Goal: Information Seeking & Learning: Find specific fact

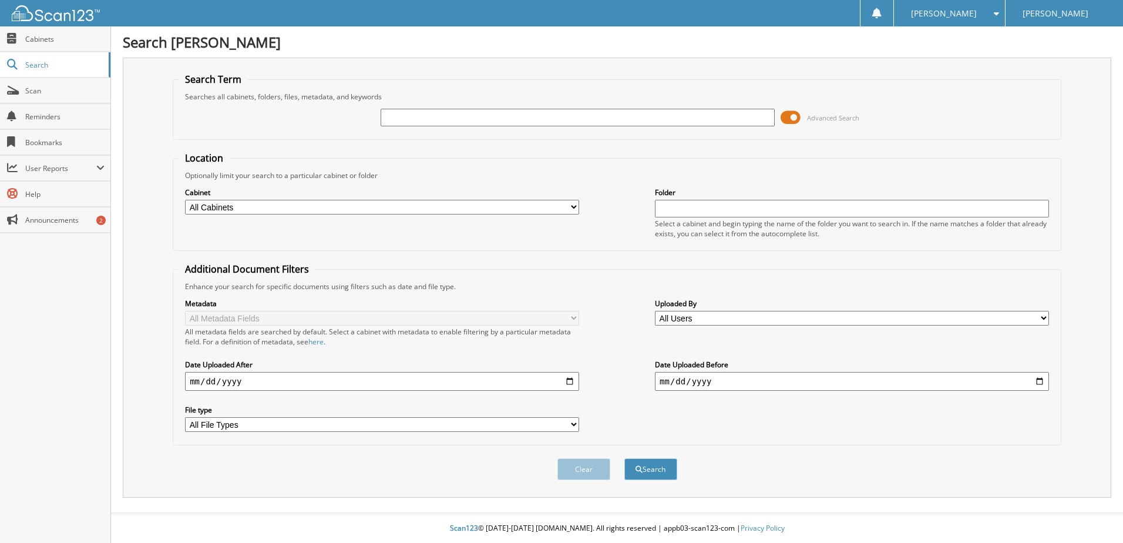
click at [791, 119] on span at bounding box center [790, 118] width 20 height 18
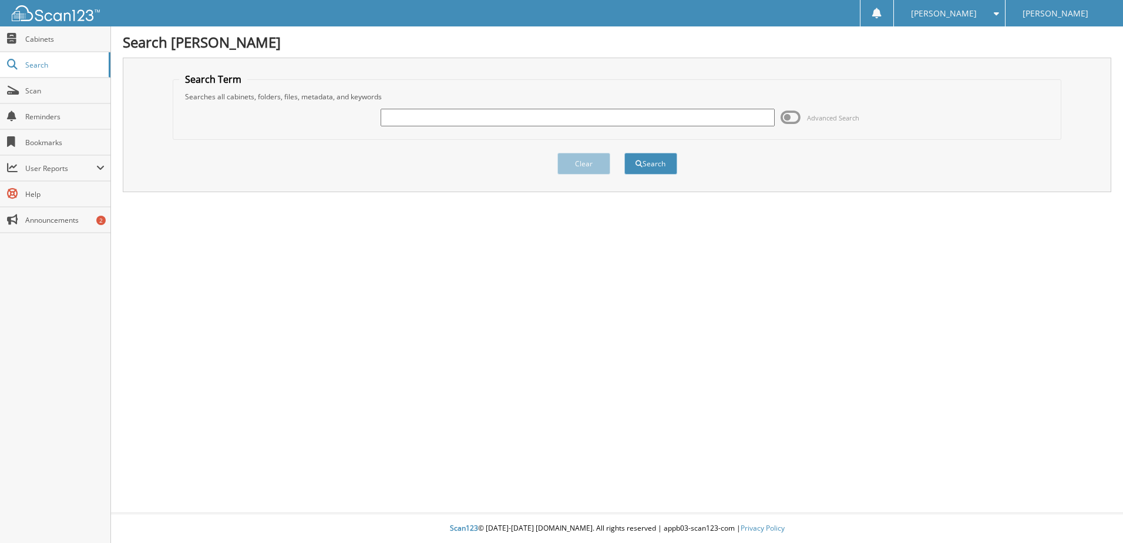
click at [611, 116] on input "text" at bounding box center [577, 118] width 394 height 18
click at [503, 122] on input "219" at bounding box center [577, 118] width 394 height 18
type input "2193386"
click at [661, 166] on button "Search" at bounding box center [650, 164] width 53 height 22
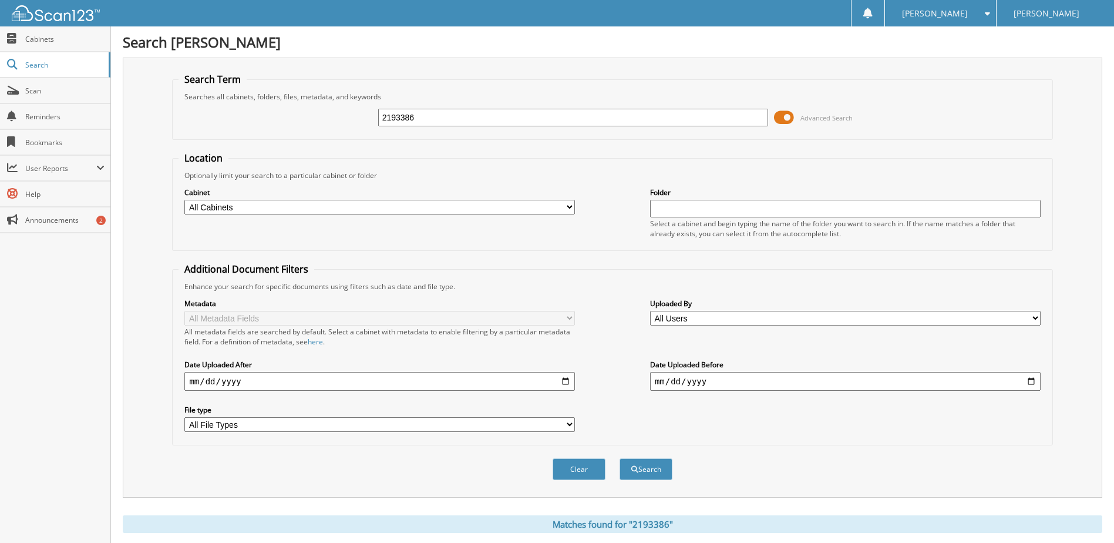
click at [787, 114] on span at bounding box center [784, 118] width 20 height 18
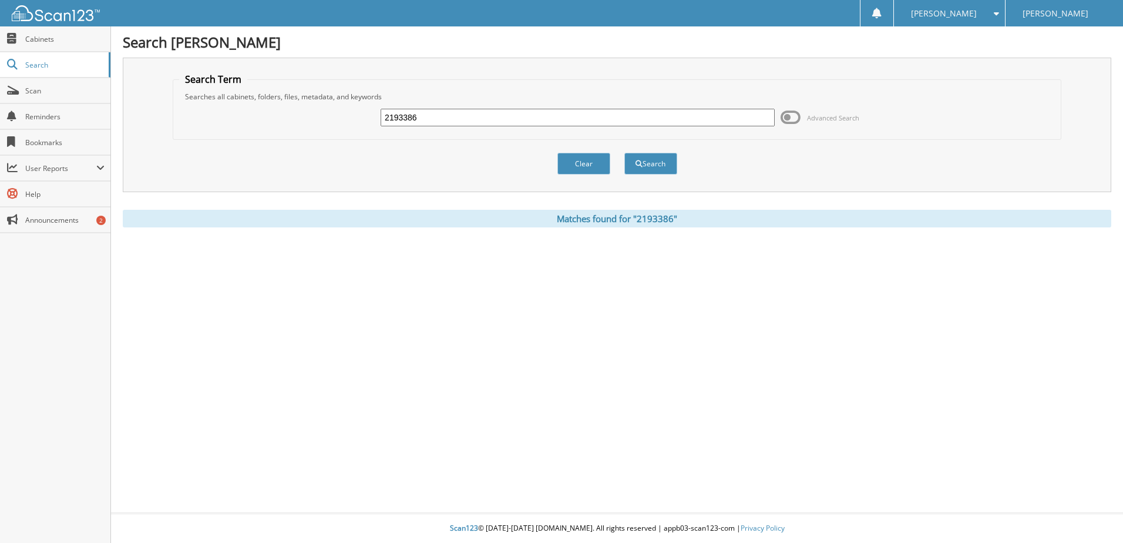
click at [649, 164] on button "Search" at bounding box center [650, 164] width 53 height 22
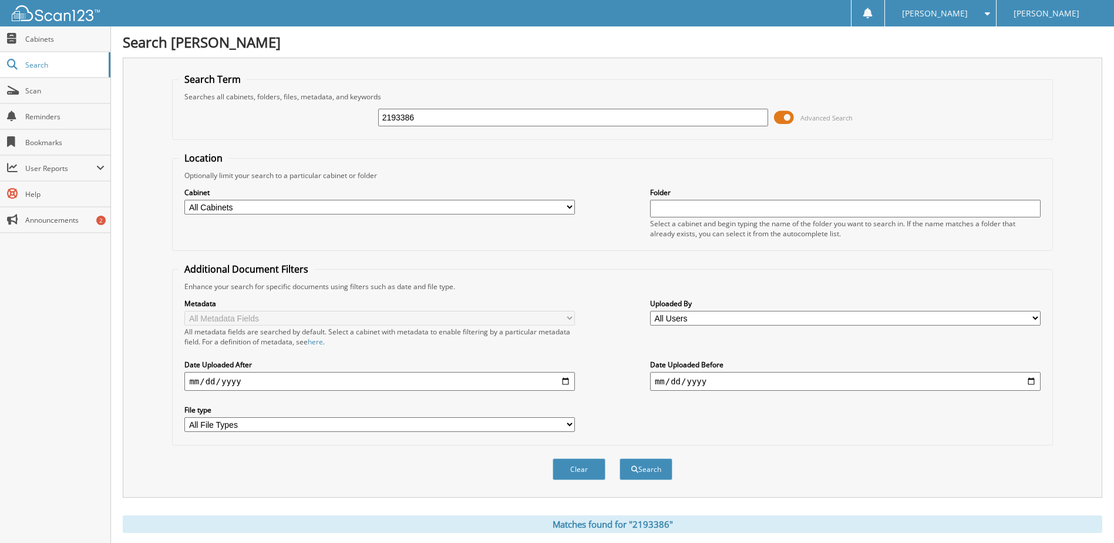
click at [784, 111] on span at bounding box center [784, 118] width 20 height 18
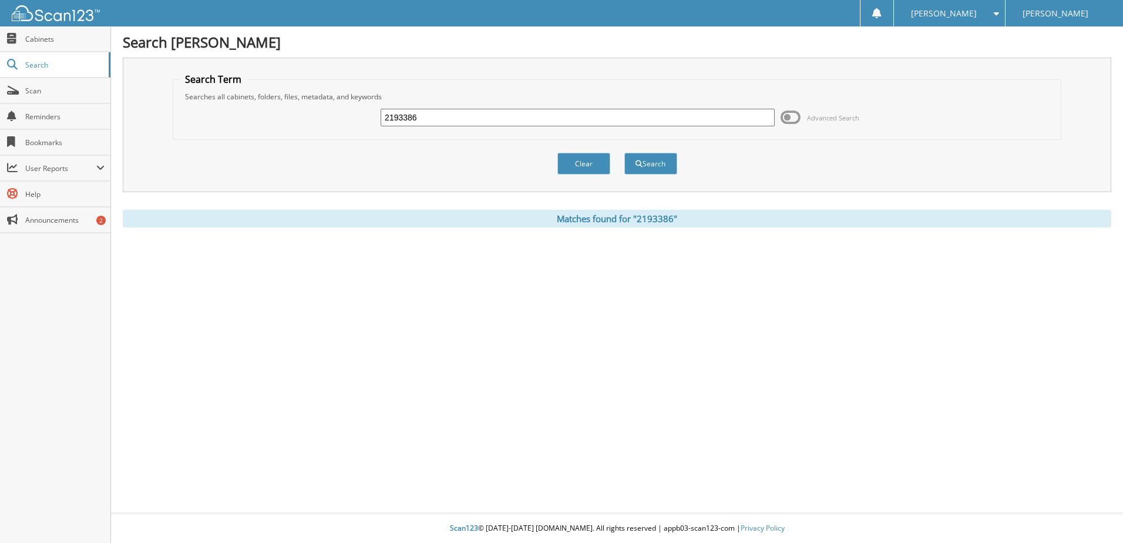
click at [460, 281] on div "Search [PERSON_NAME] Search Term Searches all cabinets, folders, files, metadat…" at bounding box center [617, 271] width 1012 height 543
drag, startPoint x: 460, startPoint y: 281, endPoint x: 697, endPoint y: 275, distance: 237.3
click at [697, 275] on div "Search ANDERSON FORD LINCOLN KINGMAN Search Term Searches all cabinets, folders…" at bounding box center [617, 271] width 1012 height 543
click at [656, 159] on button "Search" at bounding box center [650, 164] width 53 height 22
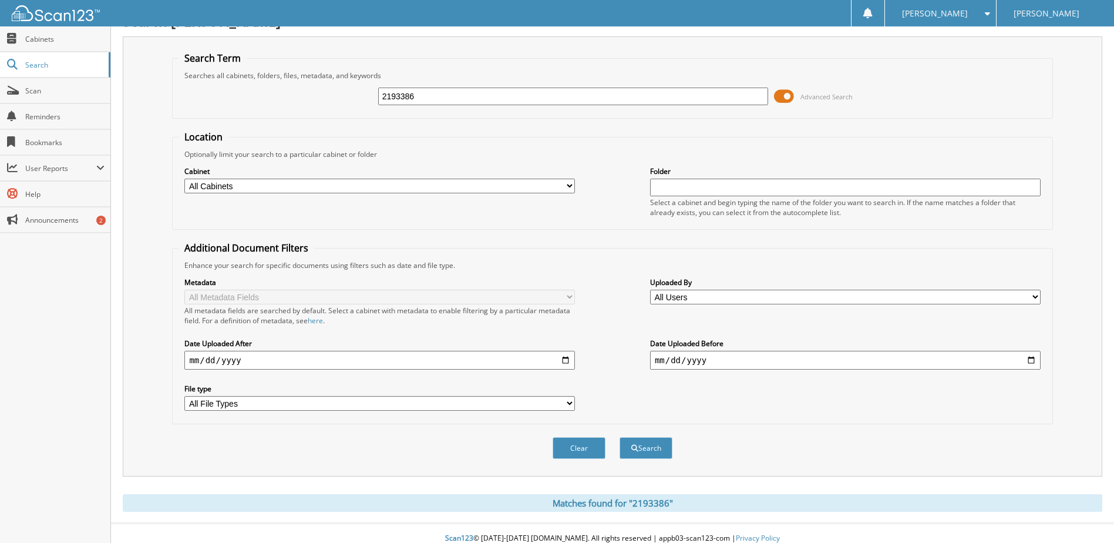
scroll to position [32, 0]
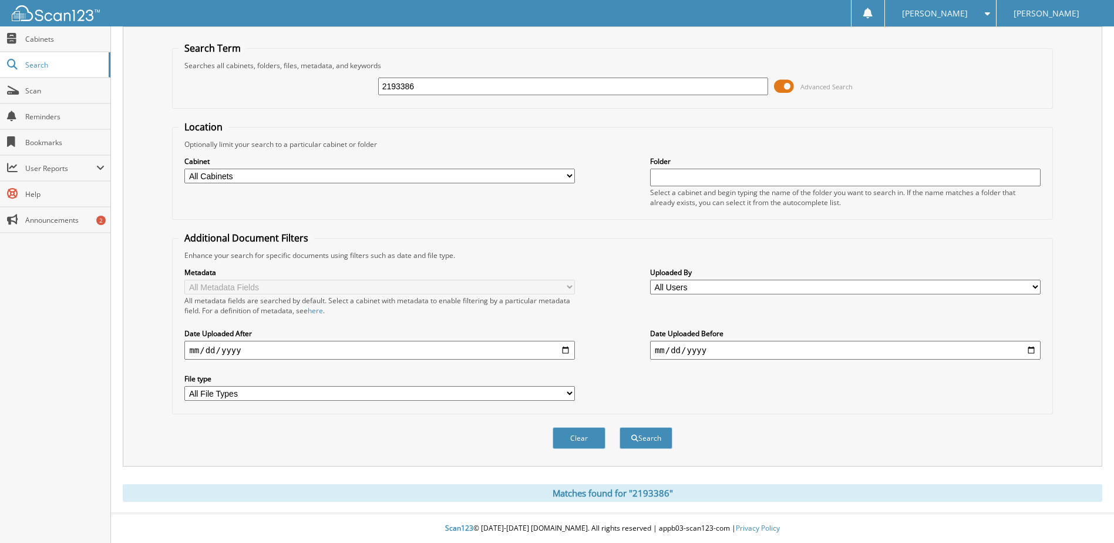
click at [696, 283] on select "All Users Adam Demaio alexis hegge Alexis Sandberg Alicia Vossler Amanda Rea Am…" at bounding box center [845, 286] width 390 height 15
click at [619, 184] on div "Cabinet All Cabinets CANCELLATIONS OIL/DETAIL CERTS PARTS SERVICE RO WE OWE" at bounding box center [611, 181] width 867 height 64
click at [376, 183] on div "Cabinet All Cabinets CANCELLATIONS OIL/DETAIL CERTS PARTS SERVICE RO WE OWE Nee…" at bounding box center [379, 169] width 390 height 29
click at [388, 177] on select "All Cabinets CANCELLATIONS OIL/DETAIL CERTS PARTS SERVICE RO WE OWE Needs Filing" at bounding box center [379, 176] width 390 height 15
select select "14223"
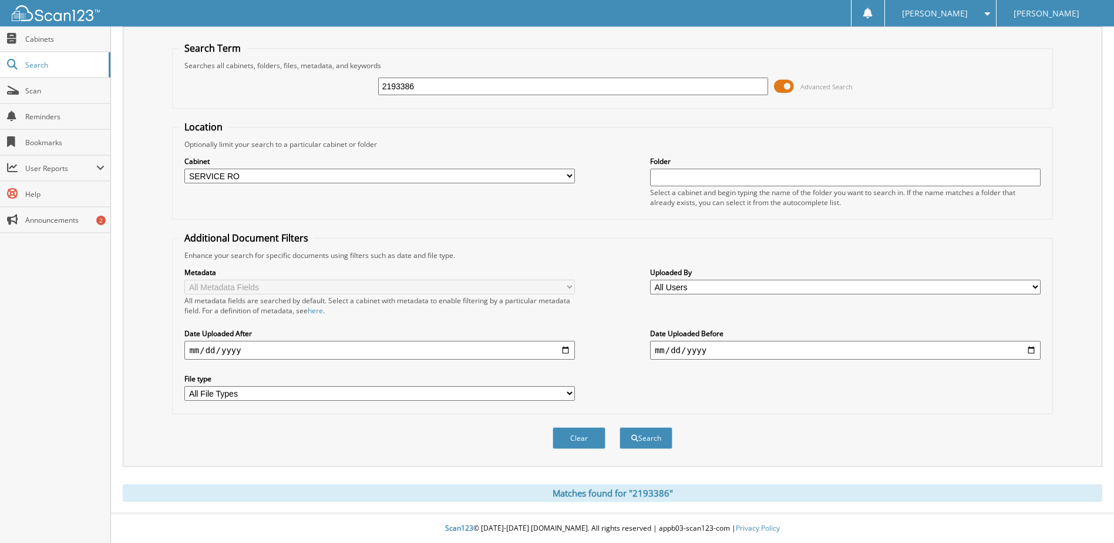
click at [184, 169] on select "All Cabinets CANCELLATIONS OIL/DETAIL CERTS PARTS SERVICE RO WE [GEOGRAPHIC_DAT…" at bounding box center [379, 176] width 390 height 15
click at [656, 440] on button "Search" at bounding box center [645, 438] width 53 height 22
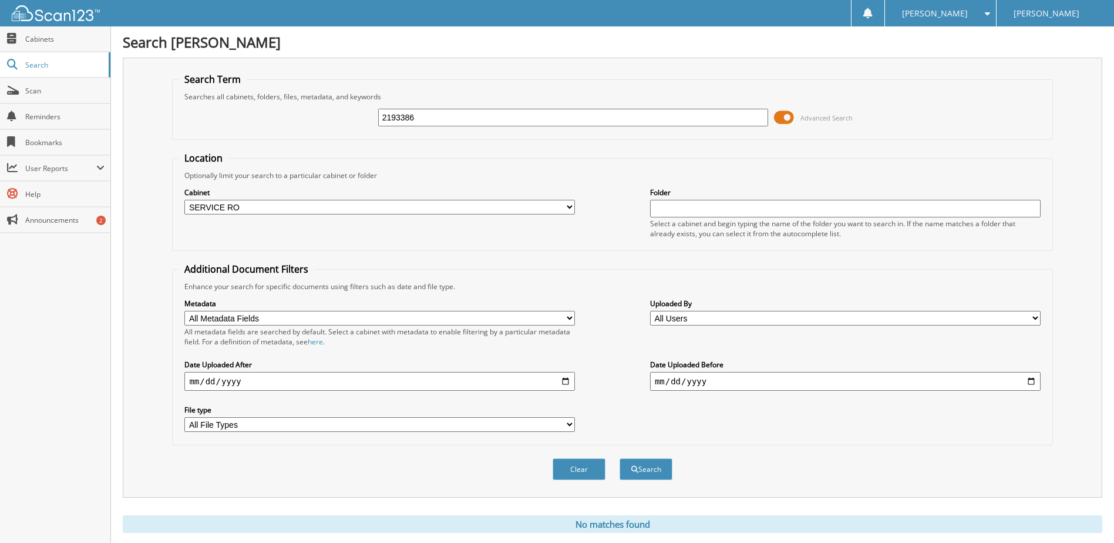
click at [397, 209] on select "All Cabinets CANCELLATIONS OIL/DETAIL CERTS PARTS SERVICE RO WE [GEOGRAPHIC_DAT…" at bounding box center [379, 207] width 390 height 15
select select "14216"
click at [184, 200] on select "All Cabinets CANCELLATIONS OIL/DETAIL CERTS PARTS SERVICE RO WE [GEOGRAPHIC_DAT…" at bounding box center [379, 207] width 390 height 15
click at [652, 469] on button "Search" at bounding box center [645, 469] width 53 height 22
click at [382, 211] on select "All Cabinets CANCELLATIONS OIL/DETAIL CERTS PARTS SERVICE RO WE [GEOGRAPHIC_DAT…" at bounding box center [379, 207] width 390 height 15
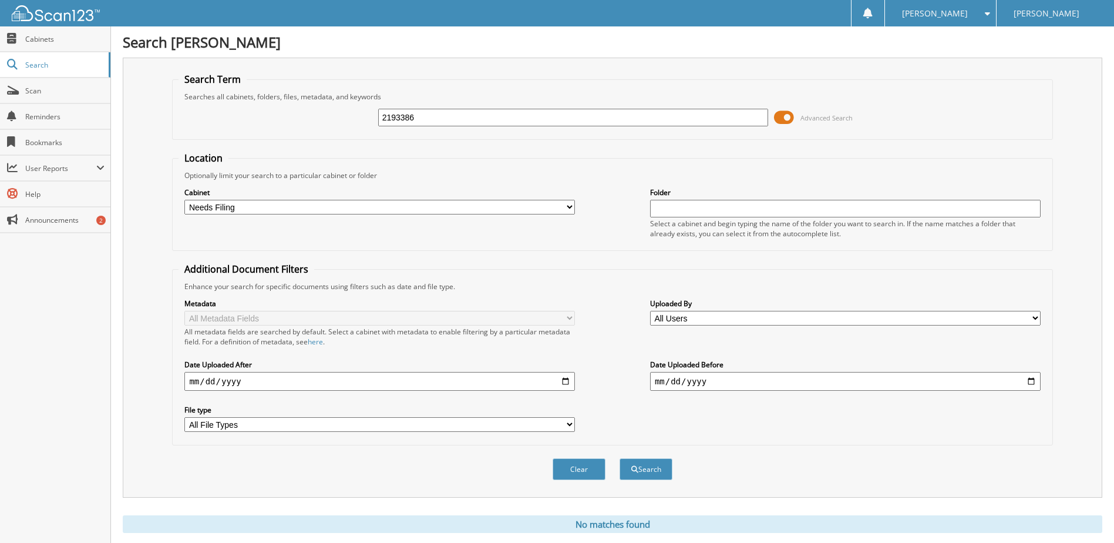
select select "14217"
click at [184, 200] on select "All Cabinets CANCELLATIONS OIL/DETAIL CERTS PARTS SERVICE RO WE [GEOGRAPHIC_DAT…" at bounding box center [379, 207] width 390 height 15
click at [658, 474] on button "Search" at bounding box center [645, 469] width 53 height 22
click at [362, 208] on select "All Cabinets CANCELLATIONS OIL/DETAIL CERTS PARTS SERVICE RO WE [GEOGRAPHIC_DAT…" at bounding box center [379, 207] width 390 height 15
select select "28375"
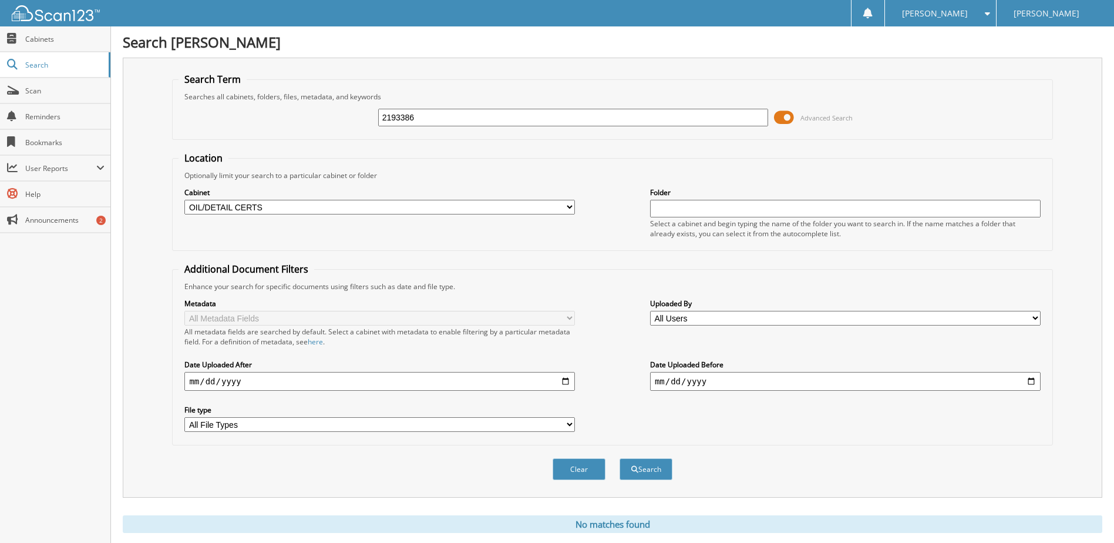
click at [184, 200] on select "All Cabinets CANCELLATIONS OIL/DETAIL CERTS PARTS SERVICE RO WE [GEOGRAPHIC_DAT…" at bounding box center [379, 207] width 390 height 15
click at [650, 476] on button "Search" at bounding box center [645, 469] width 53 height 22
click at [269, 204] on select "All Cabinets CANCELLATIONS OIL/DETAIL CERTS PARTS SERVICE RO WE [GEOGRAPHIC_DAT…" at bounding box center [379, 207] width 390 height 15
select select "14221"
click at [184, 200] on select "All Cabinets CANCELLATIONS OIL/DETAIL CERTS PARTS SERVICE RO WE [GEOGRAPHIC_DAT…" at bounding box center [379, 207] width 390 height 15
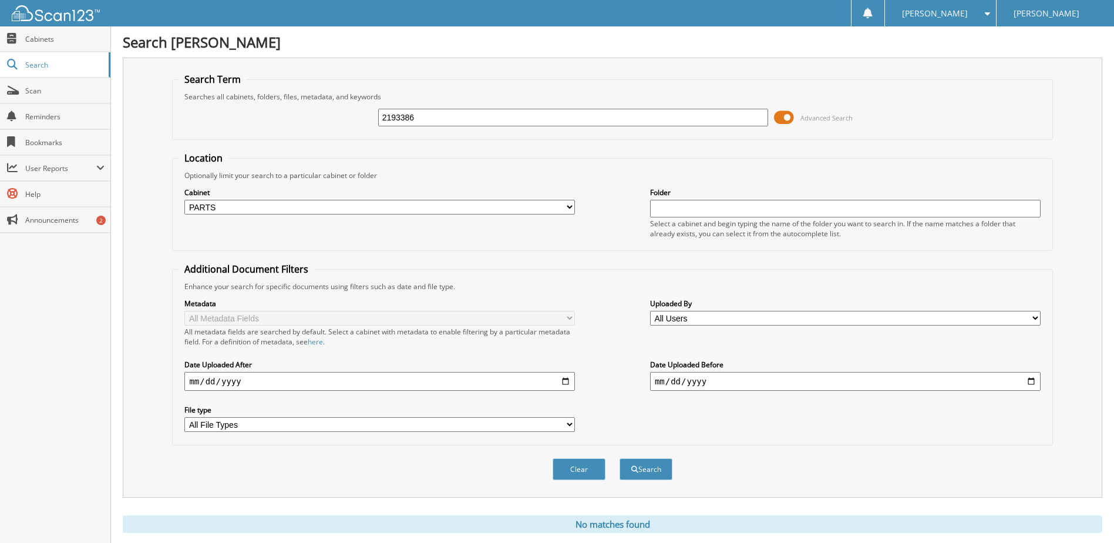
click at [634, 467] on span "submit" at bounding box center [634, 469] width 7 height 7
drag, startPoint x: 247, startPoint y: 206, endPoint x: 250, endPoint y: 215, distance: 9.3
click at [247, 206] on select "All Cabinets CANCELLATIONS OIL/DETAIL CERTS PARTS SERVICE RO WE [GEOGRAPHIC_DAT…" at bounding box center [379, 207] width 390 height 15
select select "14225"
click at [184, 200] on select "All Cabinets CANCELLATIONS OIL/DETAIL CERTS PARTS SERVICE RO WE [GEOGRAPHIC_DAT…" at bounding box center [379, 207] width 390 height 15
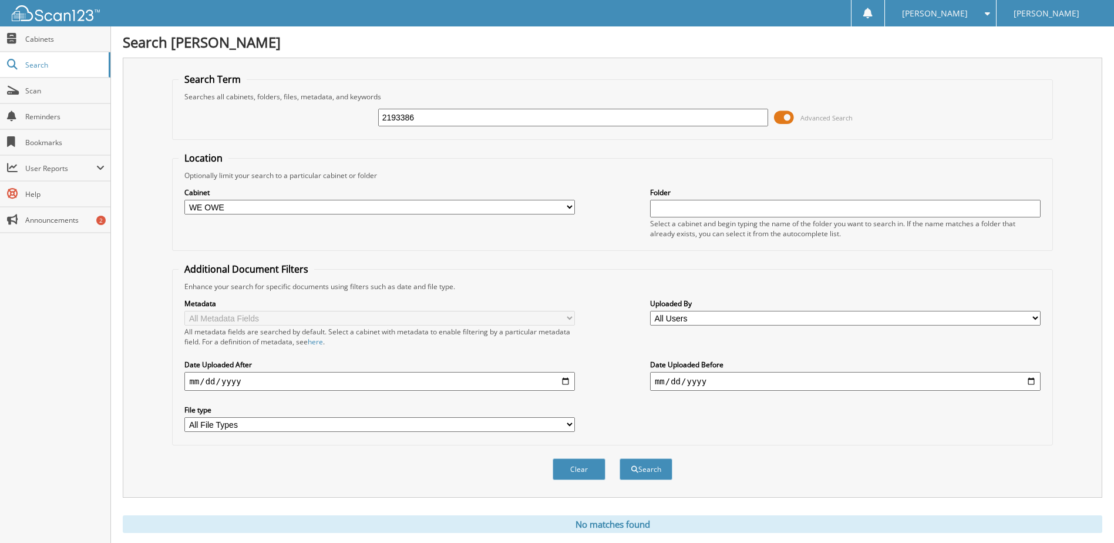
click at [661, 464] on button "Search" at bounding box center [645, 469] width 53 height 22
click at [257, 205] on select "All Cabinets CANCELLATIONS OIL/DETAIL CERTS PARTS SERVICE RO WE OWE Needs Filing" at bounding box center [379, 207] width 390 height 15
select select
click at [184, 200] on select "All Cabinets CANCELLATIONS OIL/DETAIL CERTS PARTS SERVICE RO WE OWE Needs Filing" at bounding box center [379, 207] width 390 height 15
click at [649, 477] on button "Search" at bounding box center [645, 469] width 53 height 22
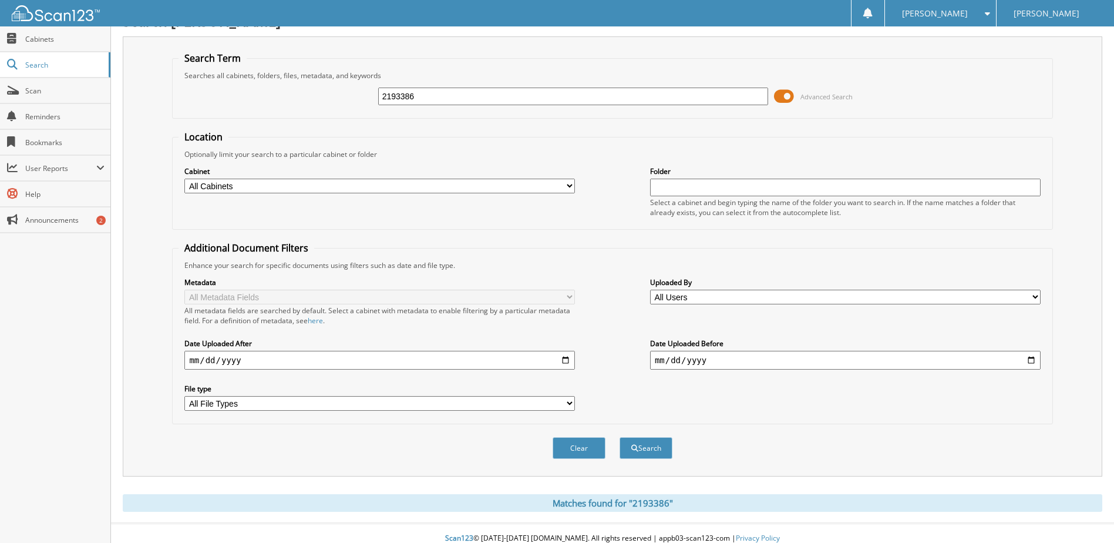
scroll to position [32, 0]
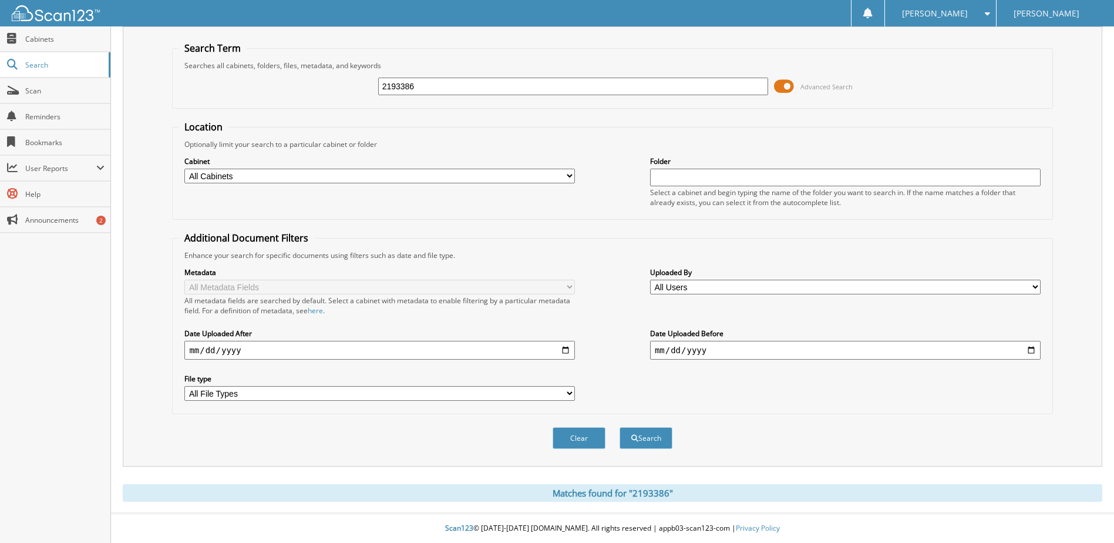
click at [790, 86] on span at bounding box center [784, 87] width 20 height 18
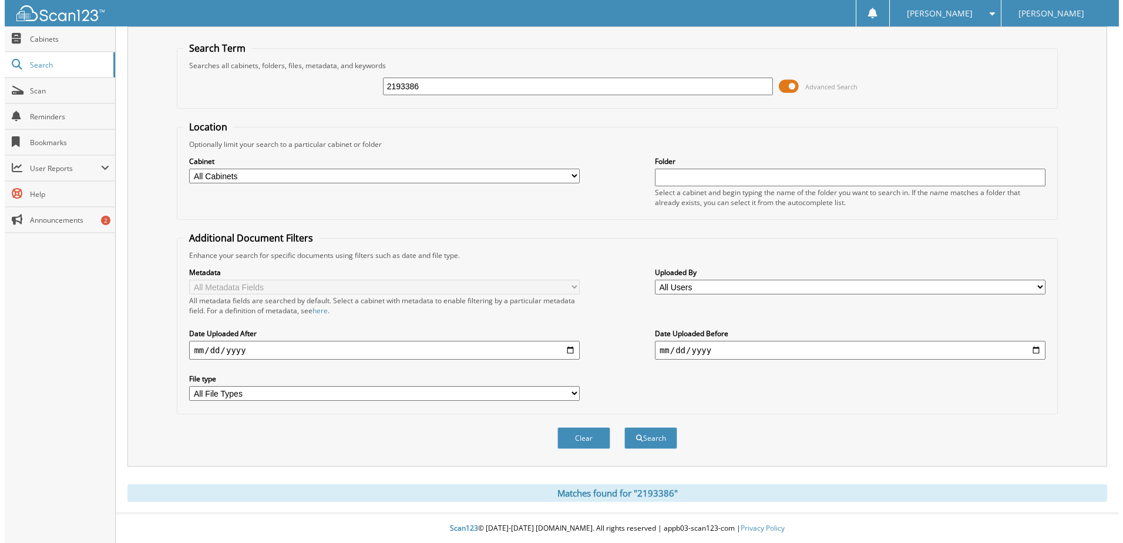
scroll to position [0, 0]
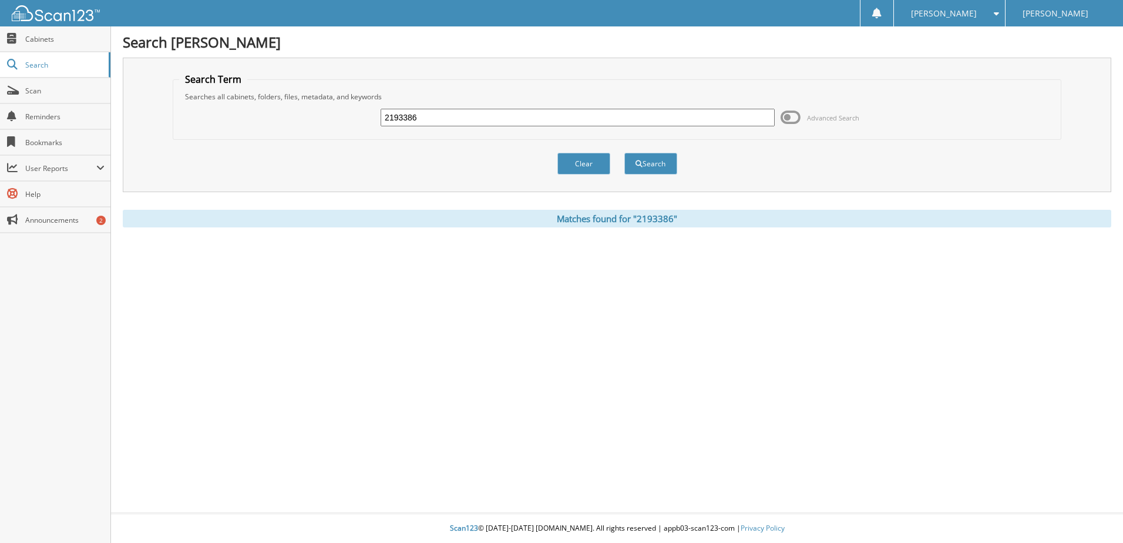
click at [792, 122] on span at bounding box center [790, 118] width 20 height 18
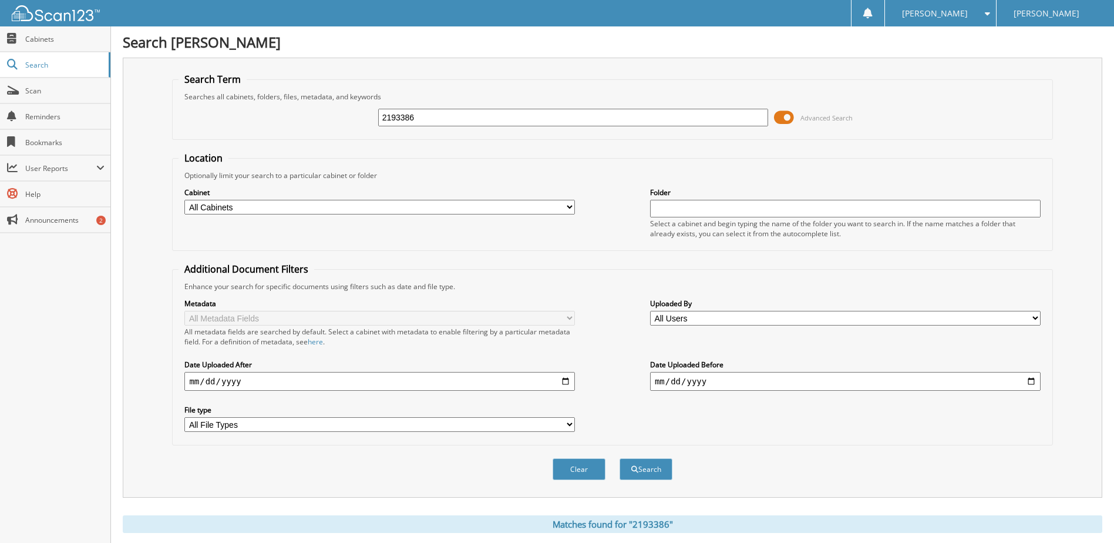
click at [794, 118] on span "Advanced Search" at bounding box center [813, 118] width 79 height 18
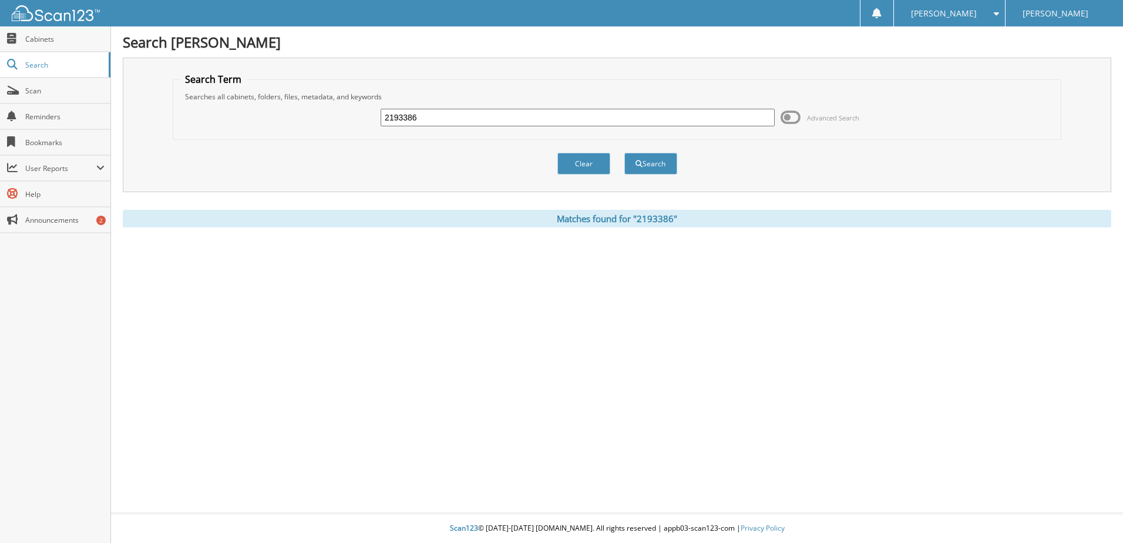
click at [794, 118] on span at bounding box center [790, 118] width 20 height 18
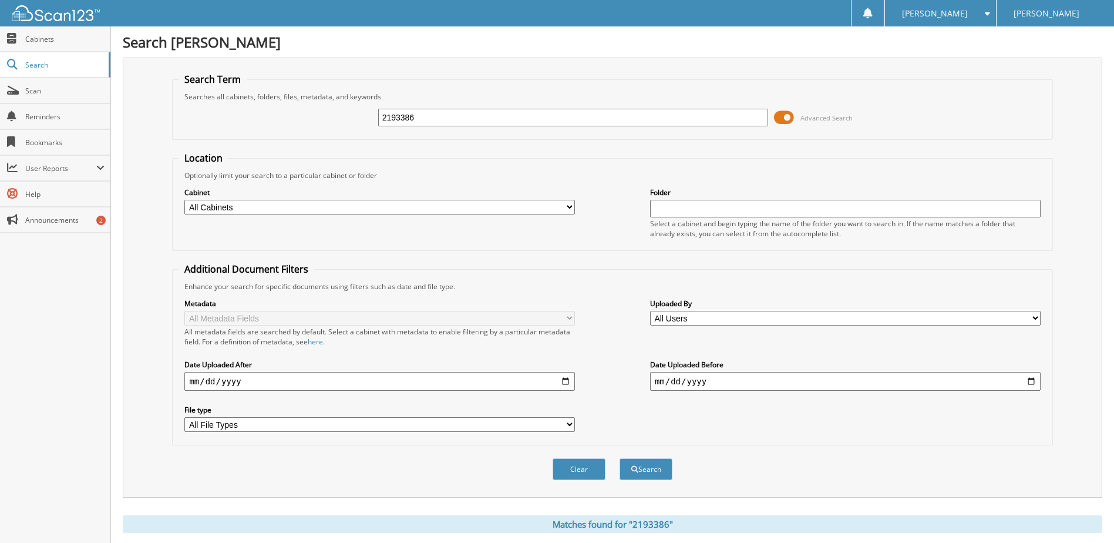
click at [794, 118] on span "Advanced Search" at bounding box center [813, 118] width 79 height 18
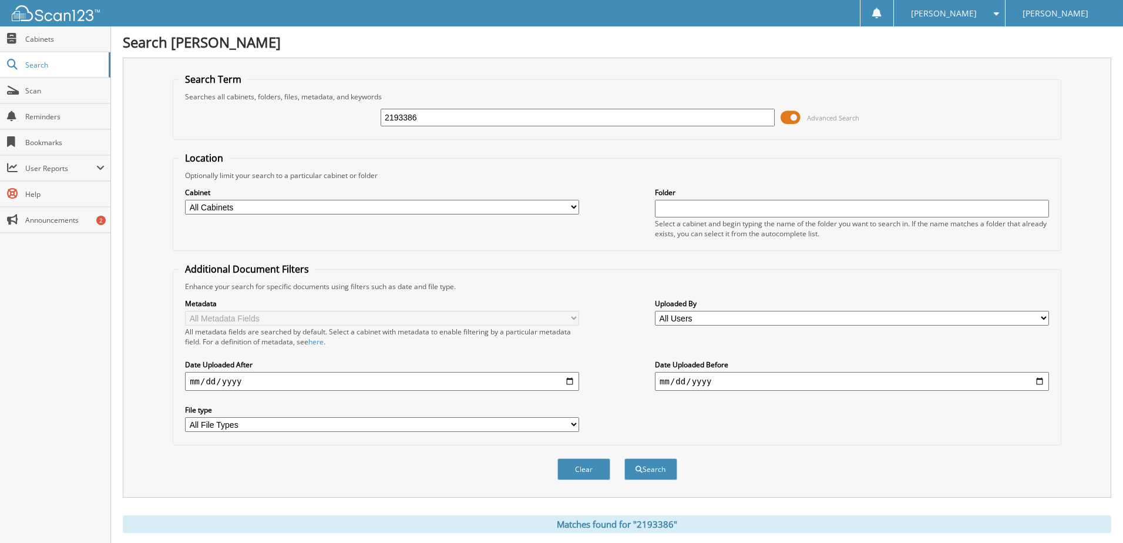
click at [794, 118] on span at bounding box center [790, 118] width 20 height 18
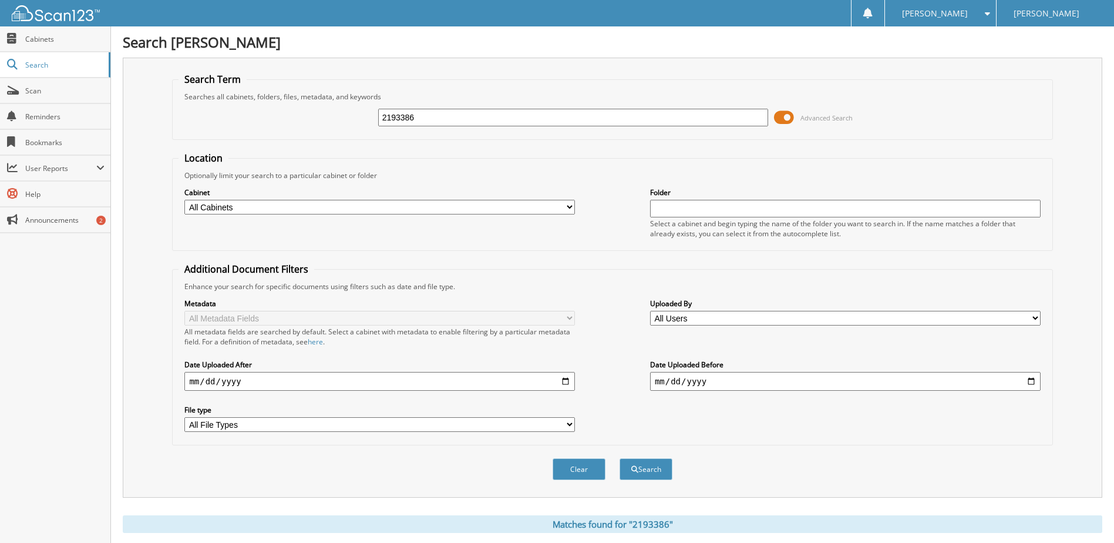
click at [794, 118] on span "Advanced Search" at bounding box center [813, 118] width 79 height 18
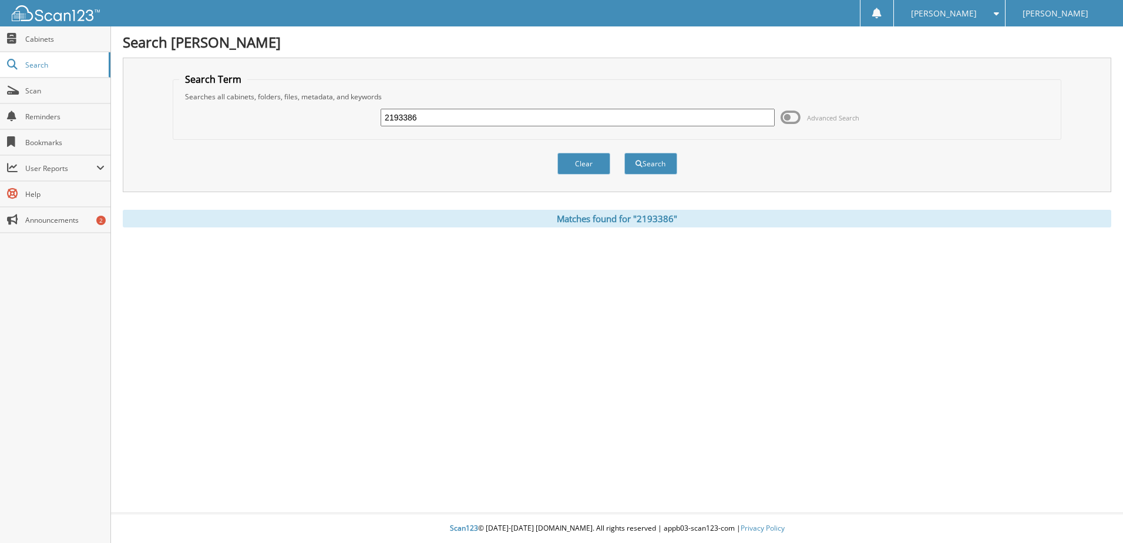
click at [794, 118] on span at bounding box center [790, 118] width 20 height 18
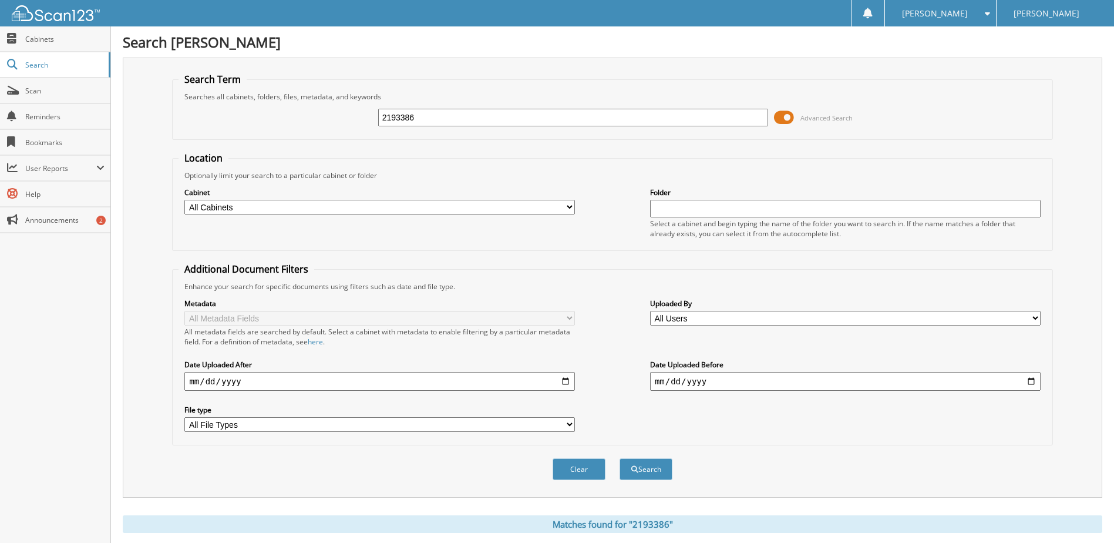
click at [794, 118] on span "Advanced Search" at bounding box center [813, 118] width 79 height 18
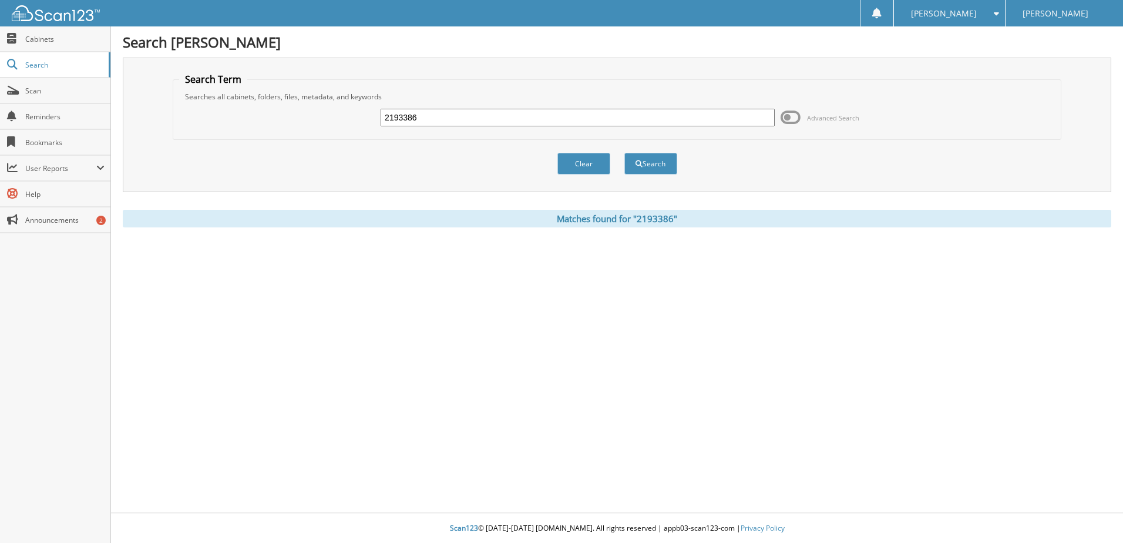
click at [659, 162] on button "Search" at bounding box center [650, 164] width 53 height 22
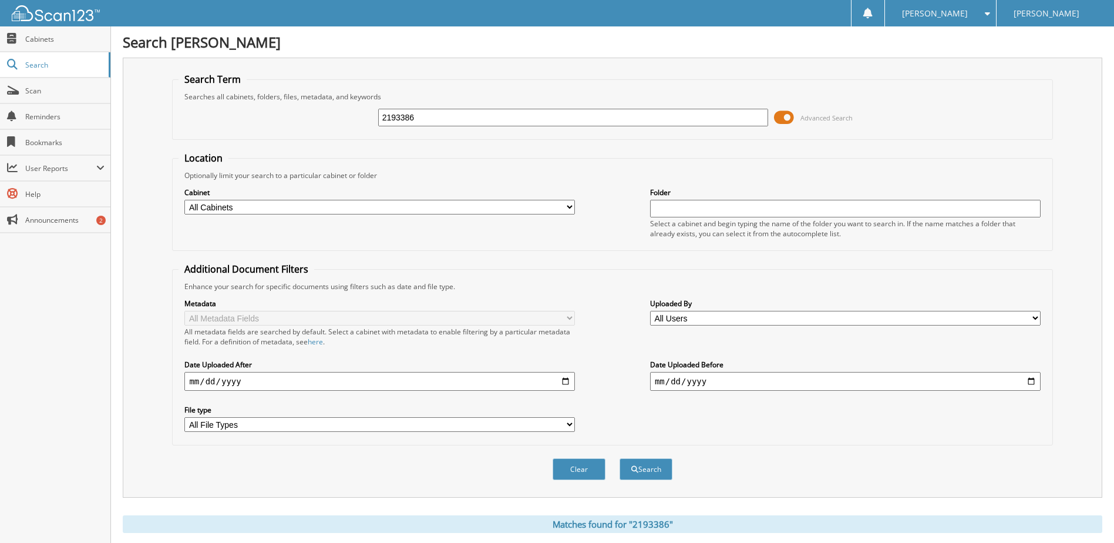
scroll to position [32, 0]
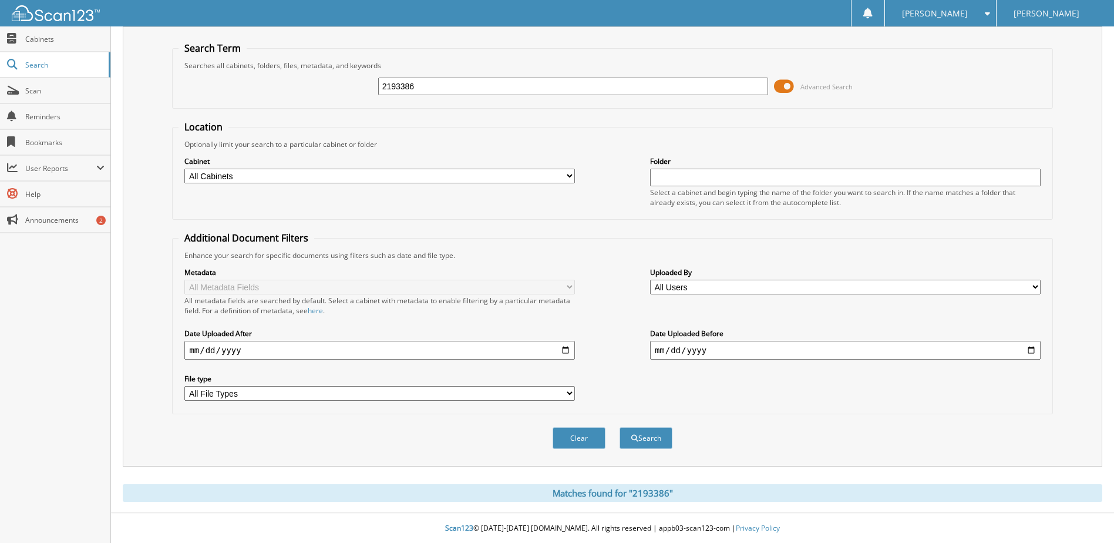
click at [793, 89] on span at bounding box center [784, 87] width 20 height 18
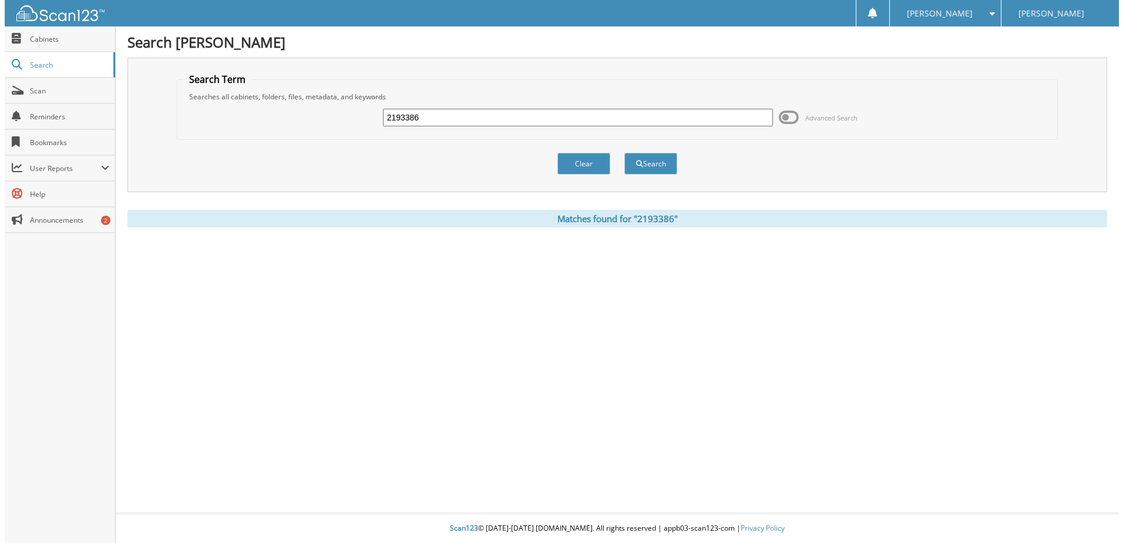
scroll to position [0, 0]
click at [45, 36] on span "Cabinets" at bounding box center [64, 39] width 79 height 10
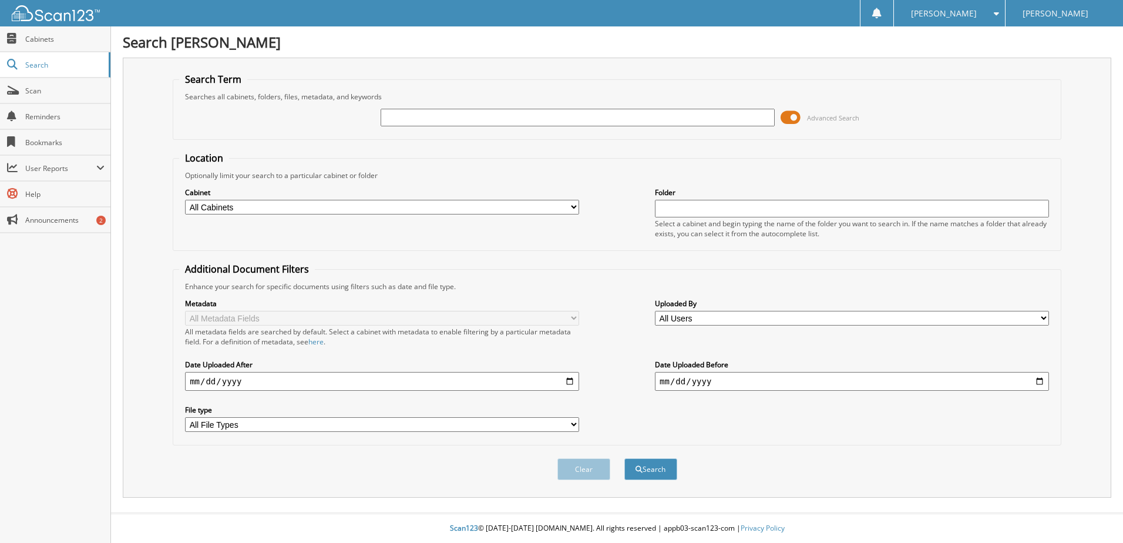
click at [437, 118] on input "text" at bounding box center [577, 118] width 394 height 18
type input "2193386"
click at [624, 458] on button "Search" at bounding box center [650, 469] width 53 height 22
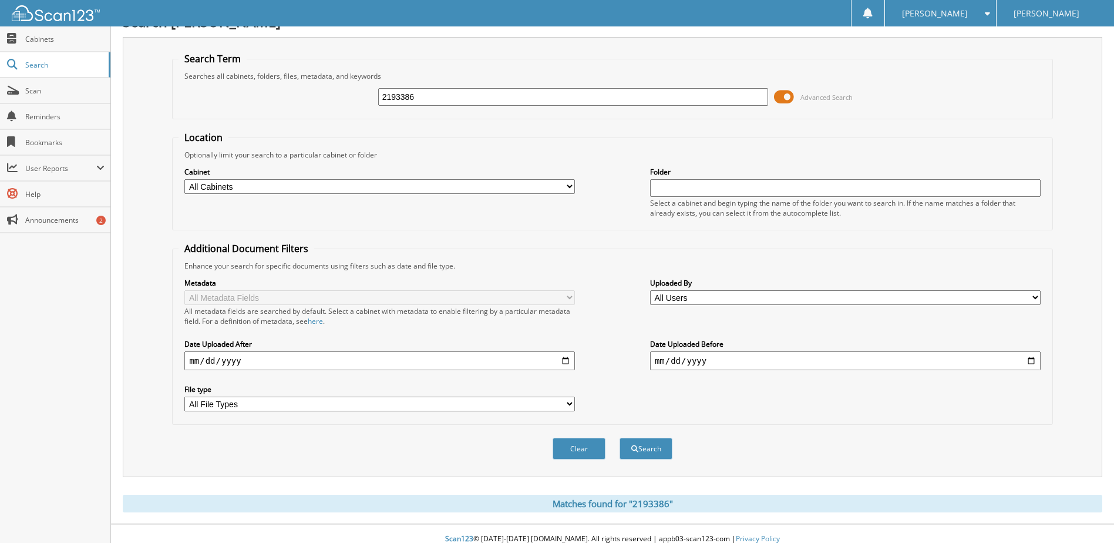
scroll to position [32, 0]
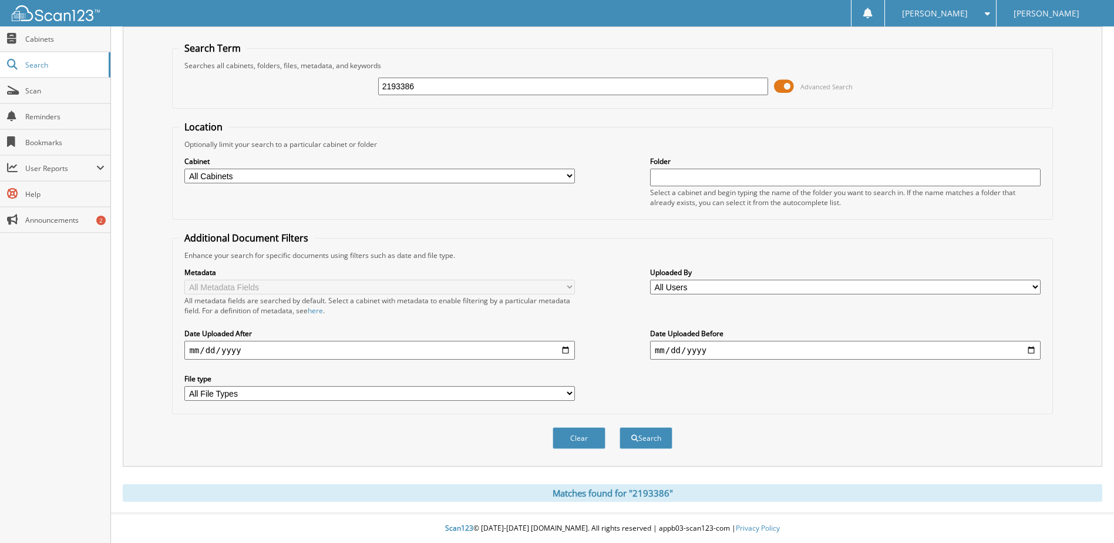
click at [397, 351] on input "date" at bounding box center [379, 350] width 390 height 19
click at [565, 348] on input "date" at bounding box center [379, 350] width 390 height 19
type input "2025-08-29"
click at [653, 434] on button "Search" at bounding box center [645, 438] width 53 height 22
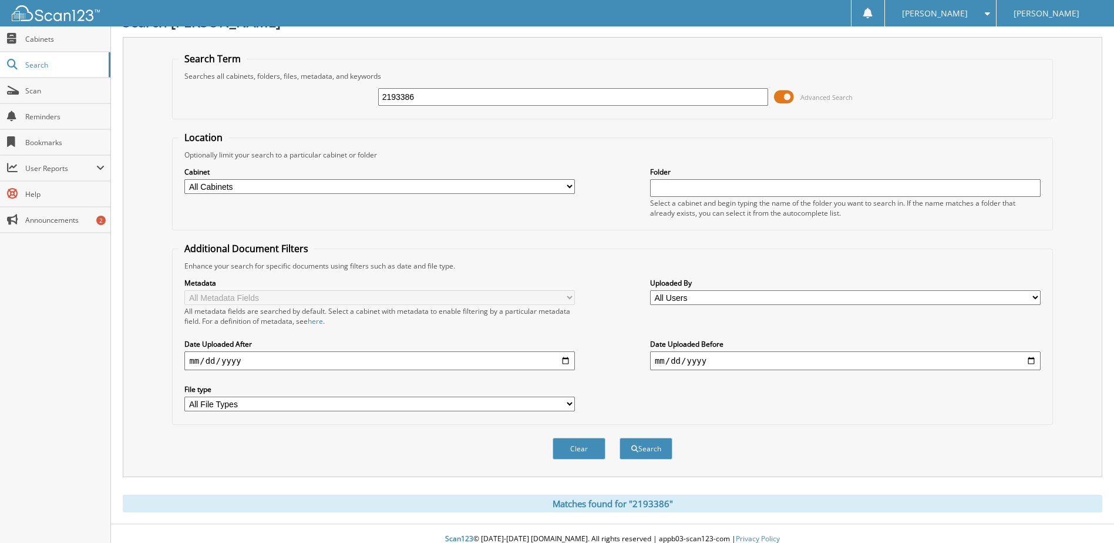
scroll to position [32, 0]
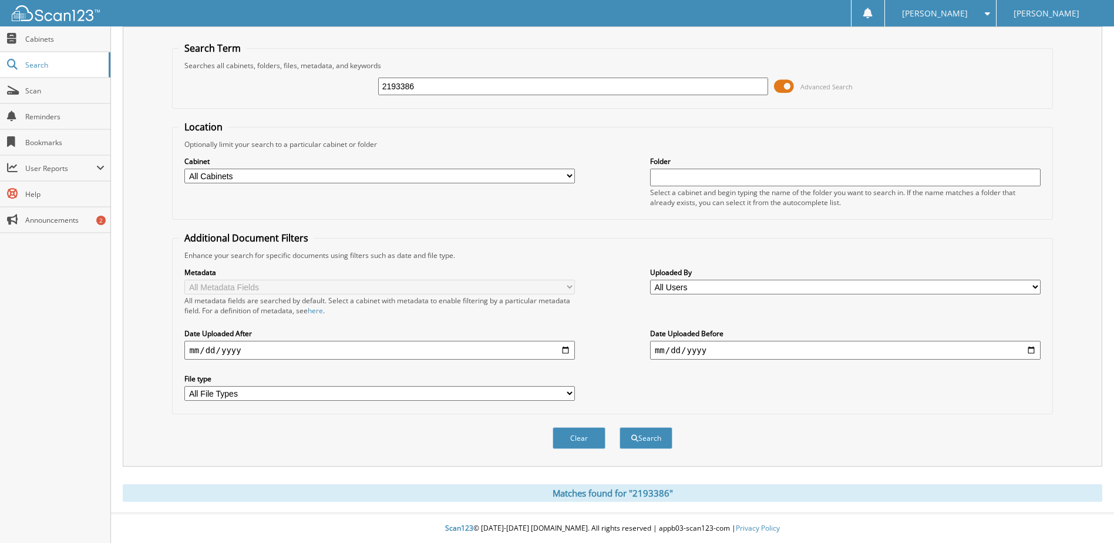
click at [782, 87] on span at bounding box center [784, 87] width 20 height 18
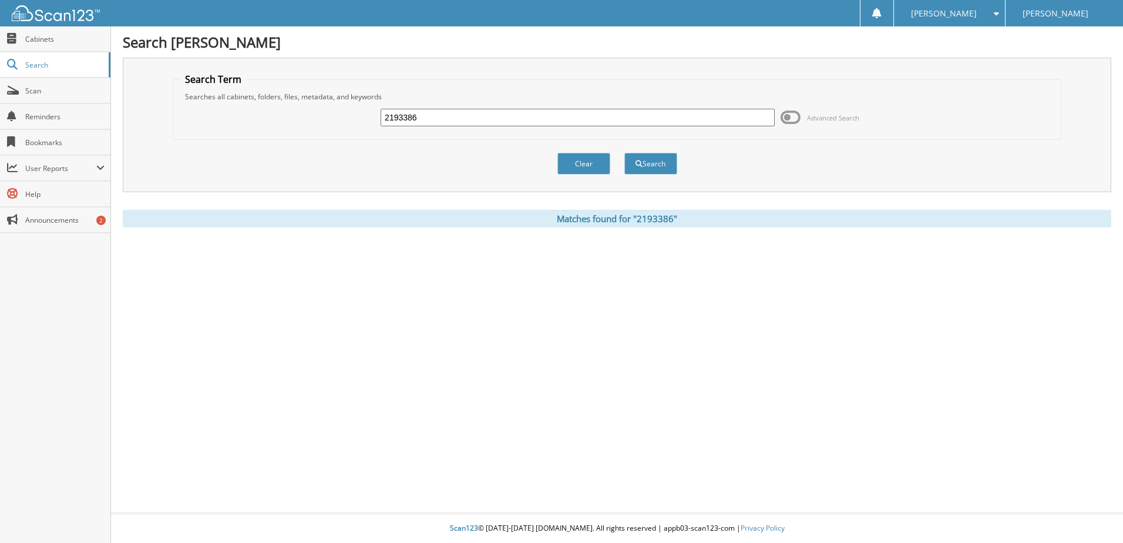
click at [792, 116] on span at bounding box center [790, 118] width 20 height 18
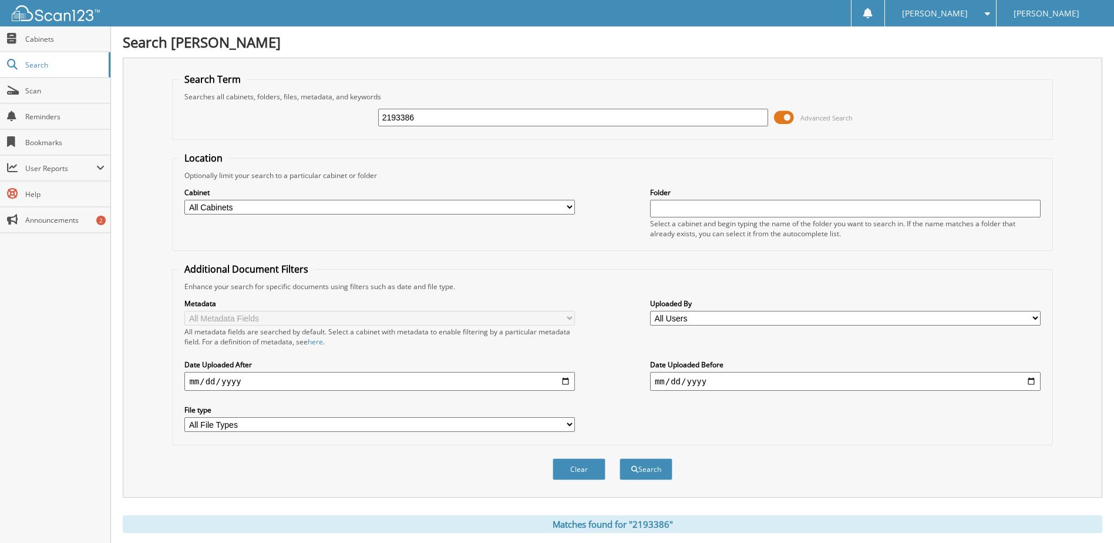
click at [792, 116] on span at bounding box center [784, 118] width 20 height 18
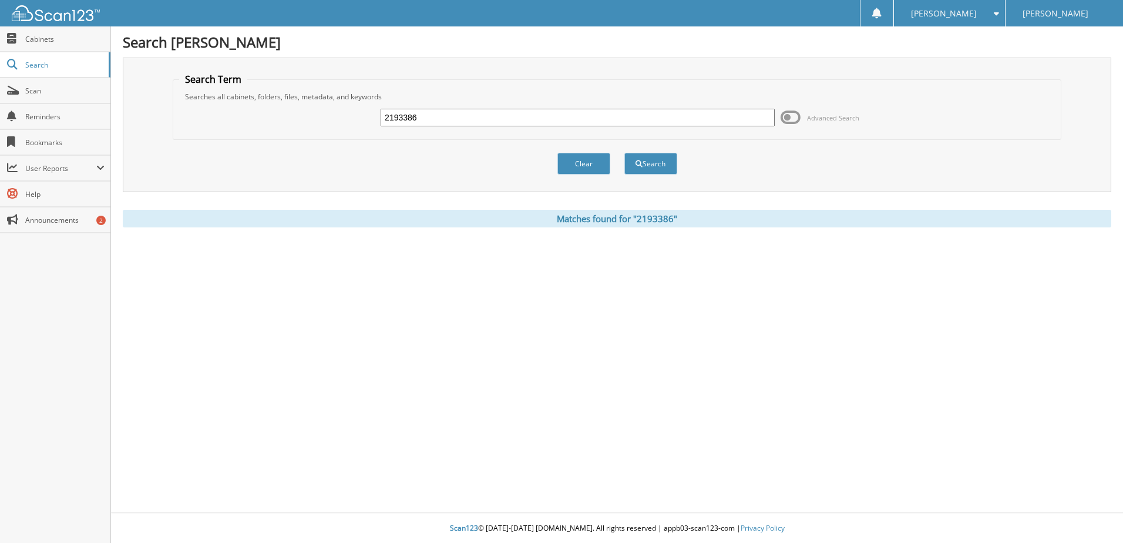
click at [792, 116] on span at bounding box center [790, 118] width 20 height 18
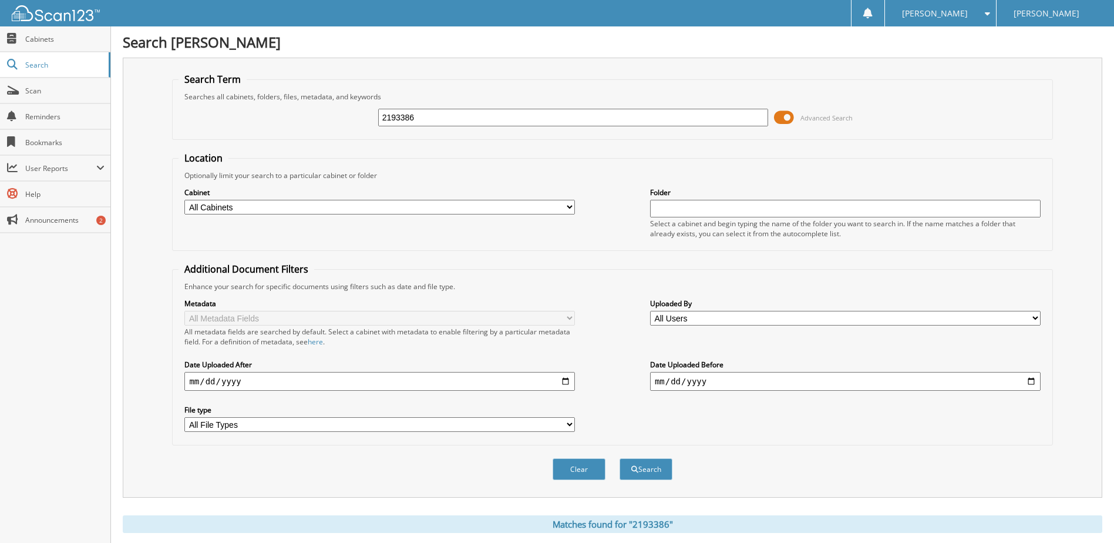
click at [792, 116] on span at bounding box center [784, 118] width 20 height 18
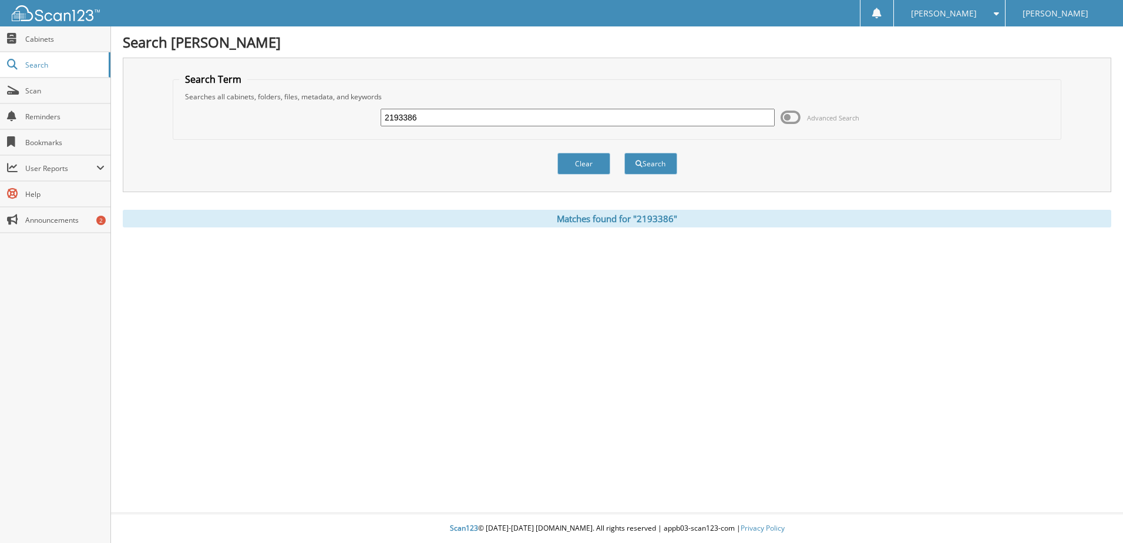
click at [792, 116] on span at bounding box center [790, 118] width 20 height 18
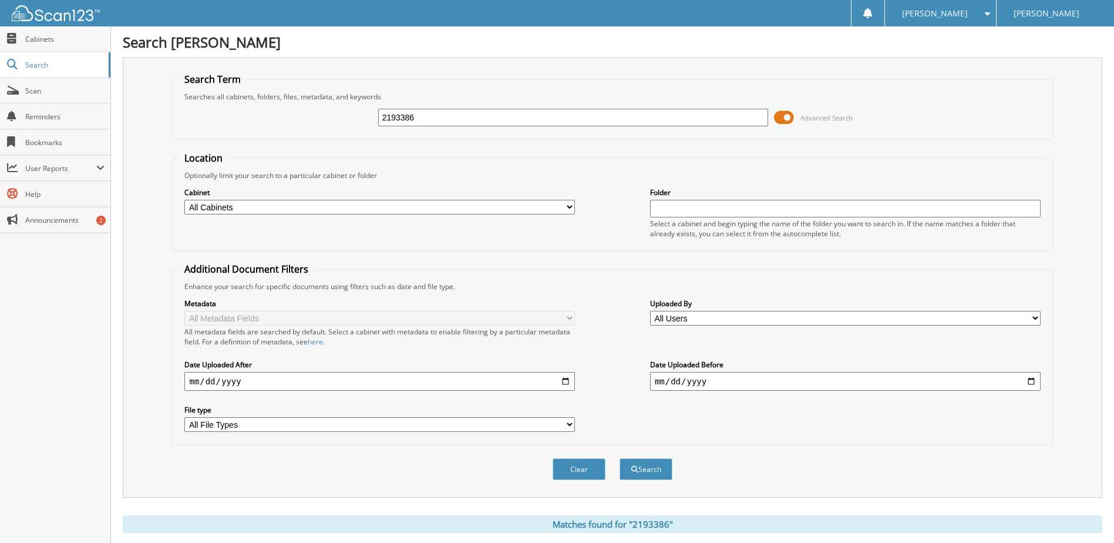
click at [792, 116] on span at bounding box center [784, 118] width 20 height 18
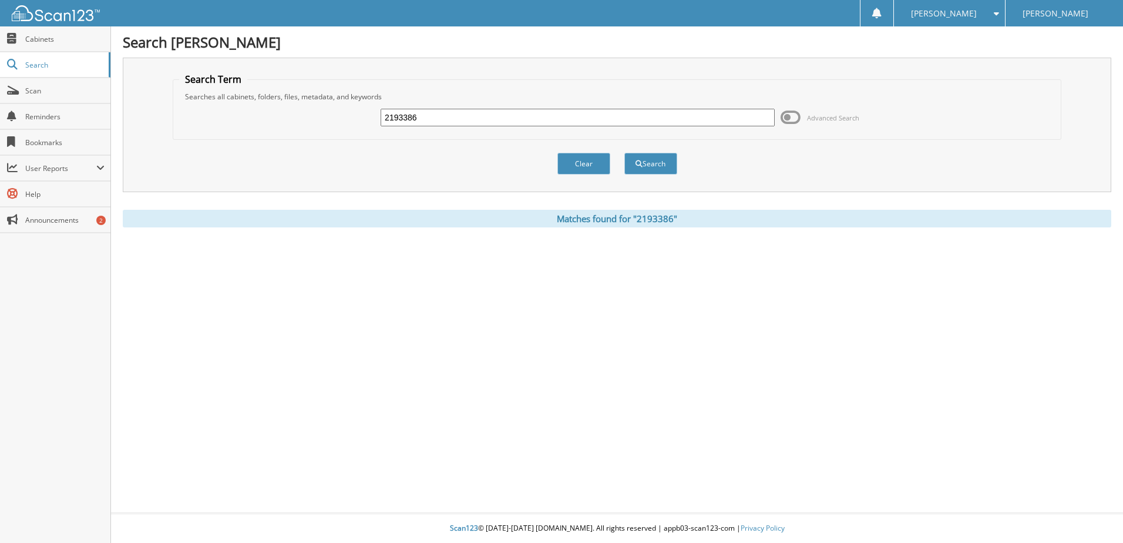
click at [786, 117] on span at bounding box center [790, 118] width 20 height 18
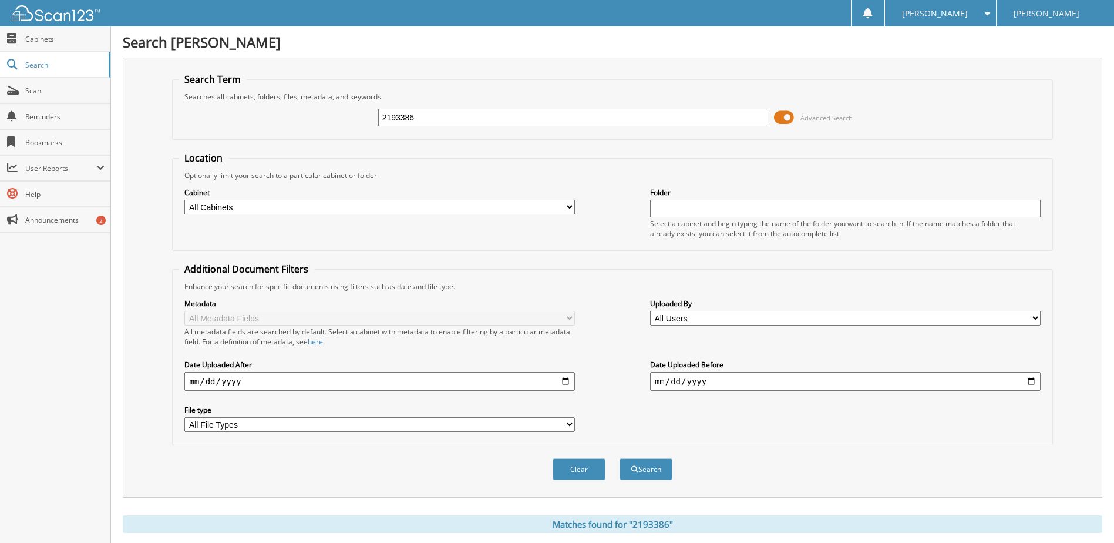
click at [655, 459] on button "Search" at bounding box center [645, 469] width 53 height 22
click at [781, 120] on span at bounding box center [784, 118] width 20 height 18
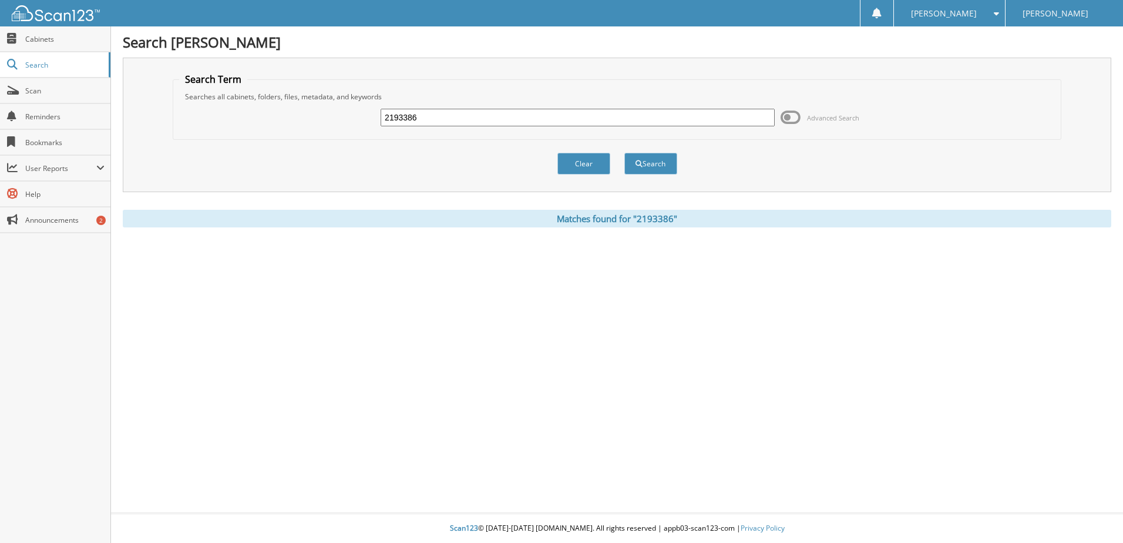
click at [911, 12] on span "[PERSON_NAME]" at bounding box center [944, 13] width 66 height 7
drag, startPoint x: 908, startPoint y: 12, endPoint x: 904, endPoint y: 37, distance: 25.6
click at [904, 37] on link "Settings" at bounding box center [949, 36] width 111 height 21
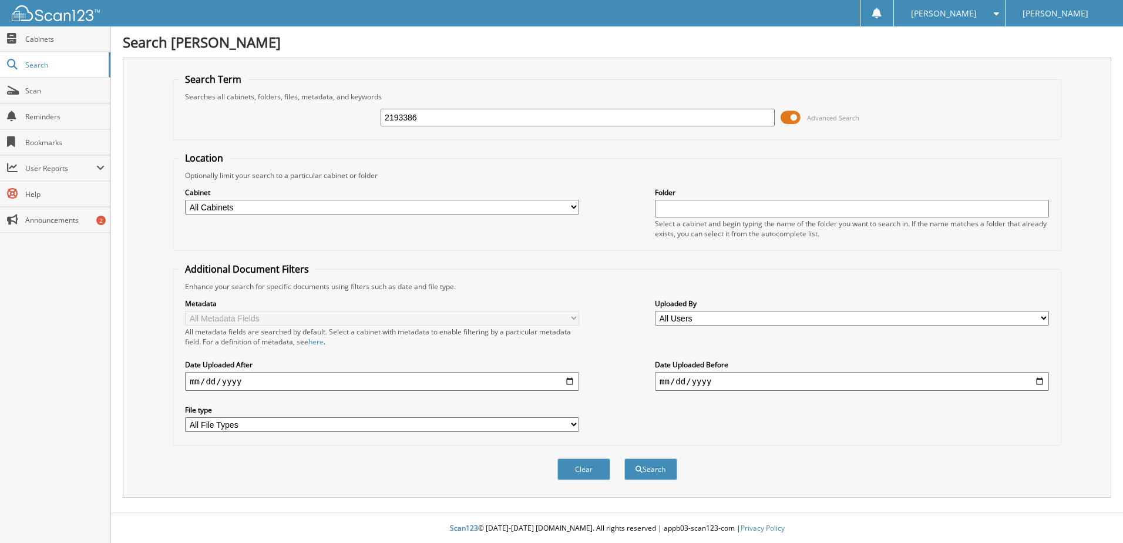
type input "2193386"
click at [641, 471] on span "submit" at bounding box center [638, 469] width 7 height 7
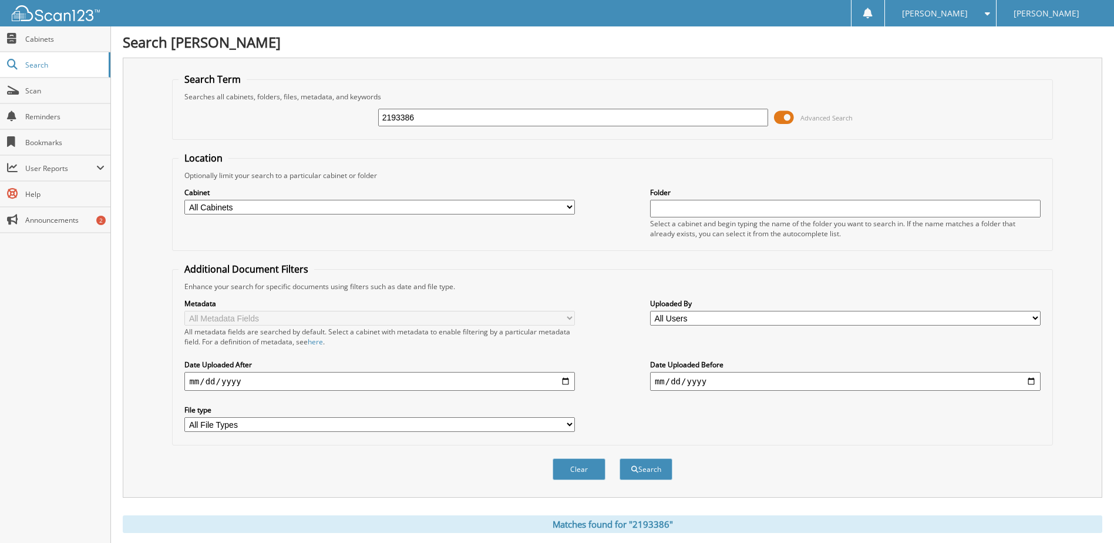
click at [787, 118] on span at bounding box center [784, 118] width 20 height 18
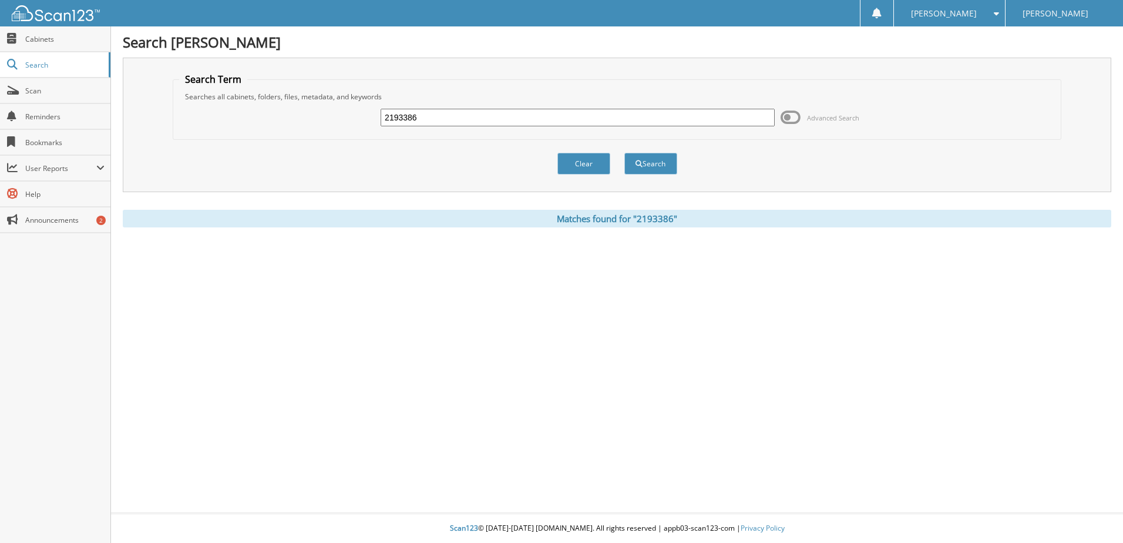
click at [787, 118] on span at bounding box center [790, 118] width 20 height 18
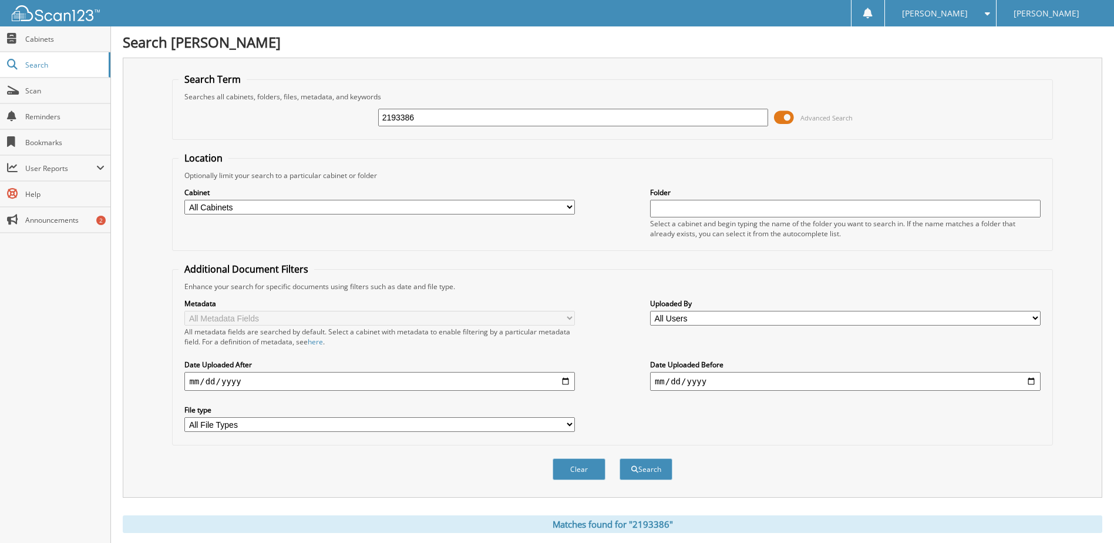
click at [444, 123] on input "2193386" at bounding box center [573, 118] width 390 height 18
type input "2193223"
click at [619, 458] on button "Search" at bounding box center [645, 469] width 53 height 22
click at [782, 118] on span at bounding box center [784, 118] width 20 height 18
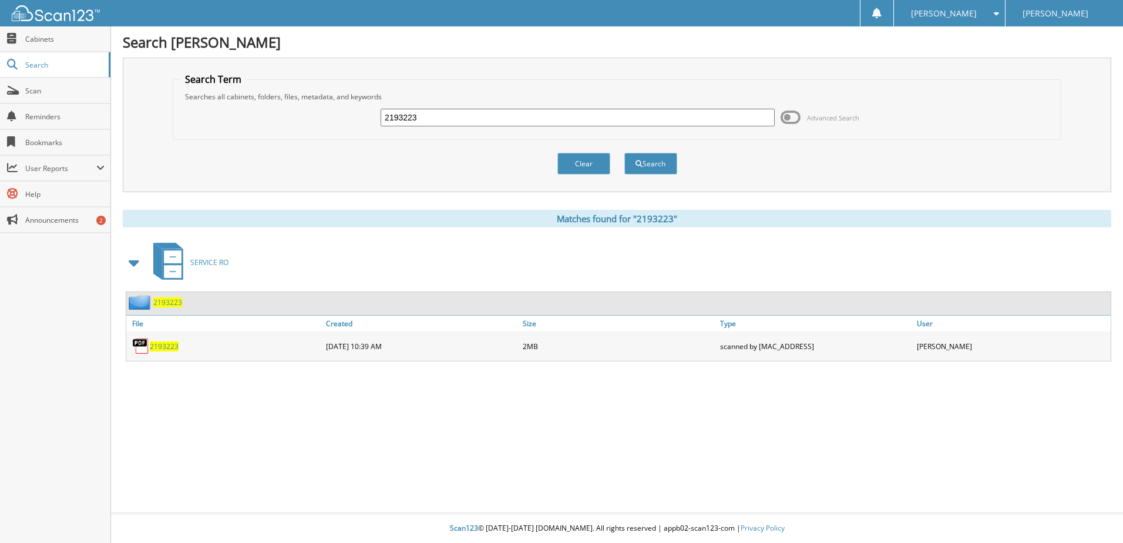
click at [782, 118] on span at bounding box center [790, 118] width 20 height 18
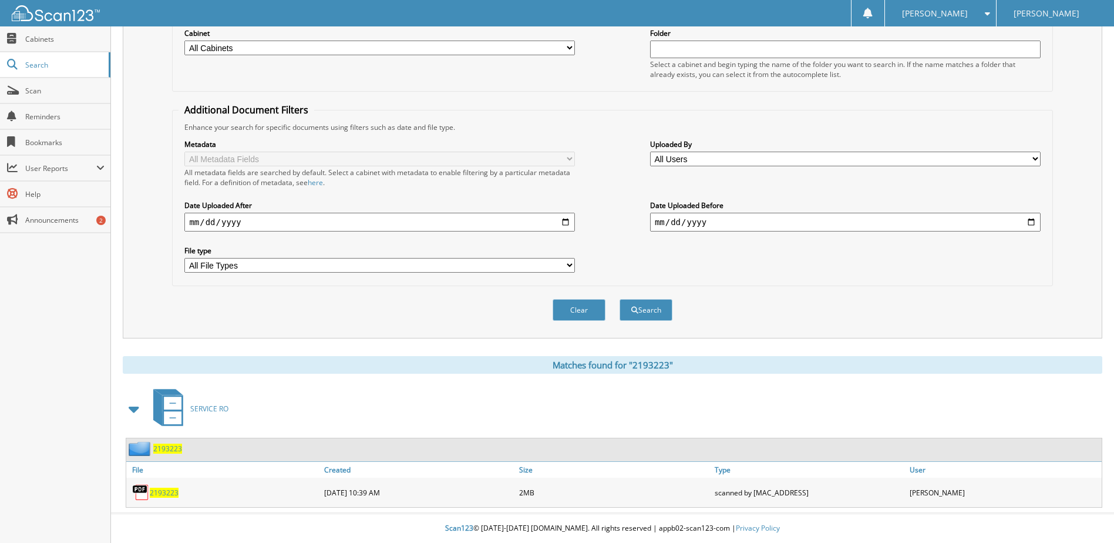
scroll to position [160, 0]
click at [130, 407] on span at bounding box center [134, 408] width 16 height 21
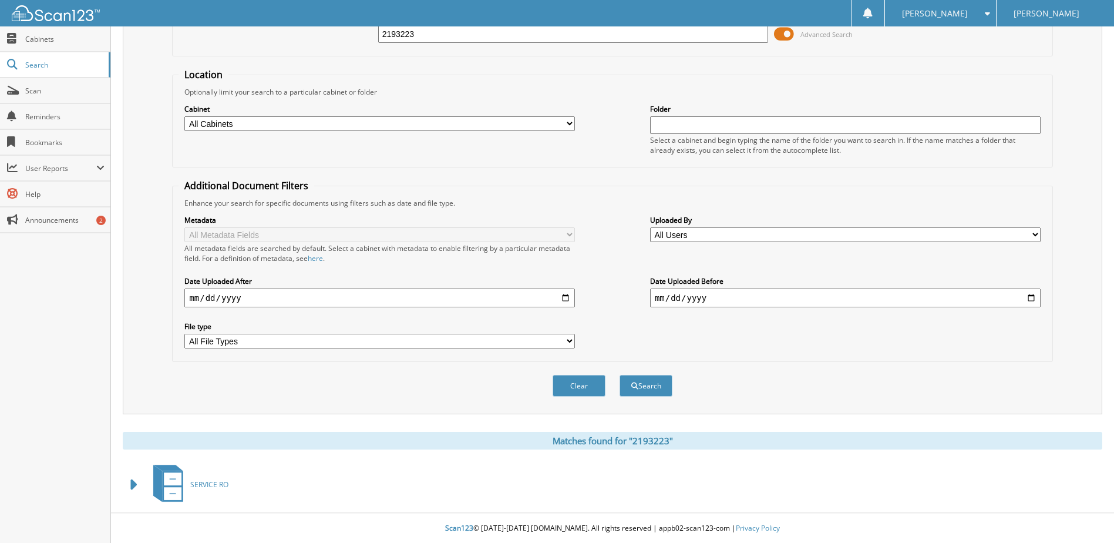
scroll to position [84, 0]
click at [134, 483] on span at bounding box center [134, 484] width 16 height 21
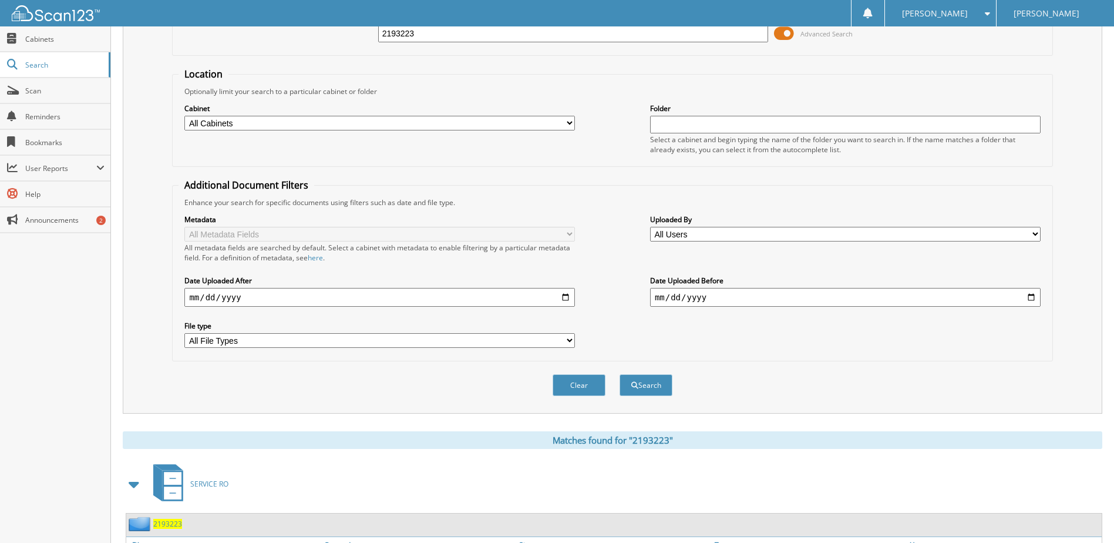
scroll to position [160, 0]
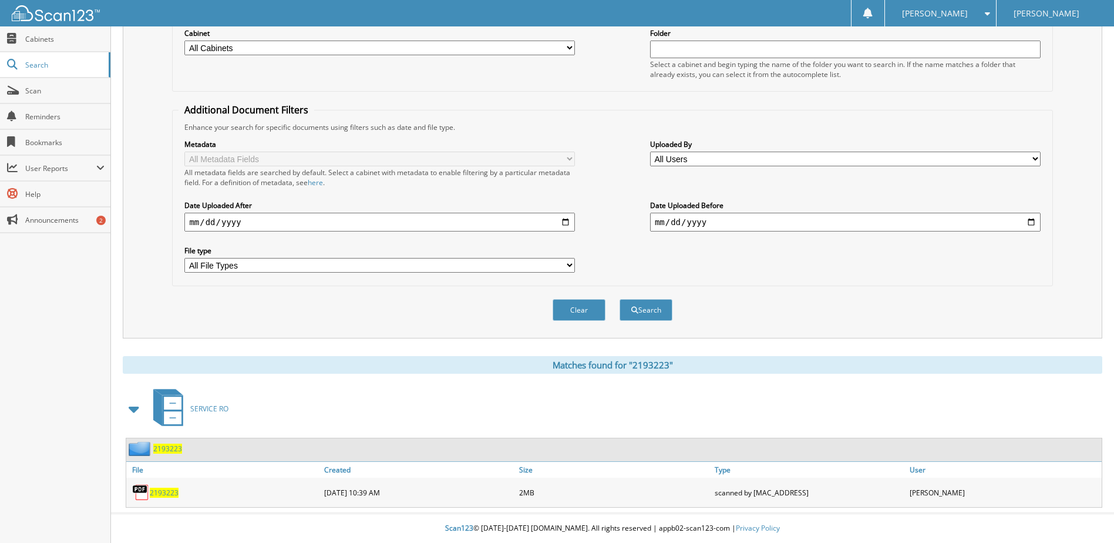
click at [161, 491] on span "2193223" at bounding box center [164, 492] width 29 height 10
